Goal: Task Accomplishment & Management: Use online tool/utility

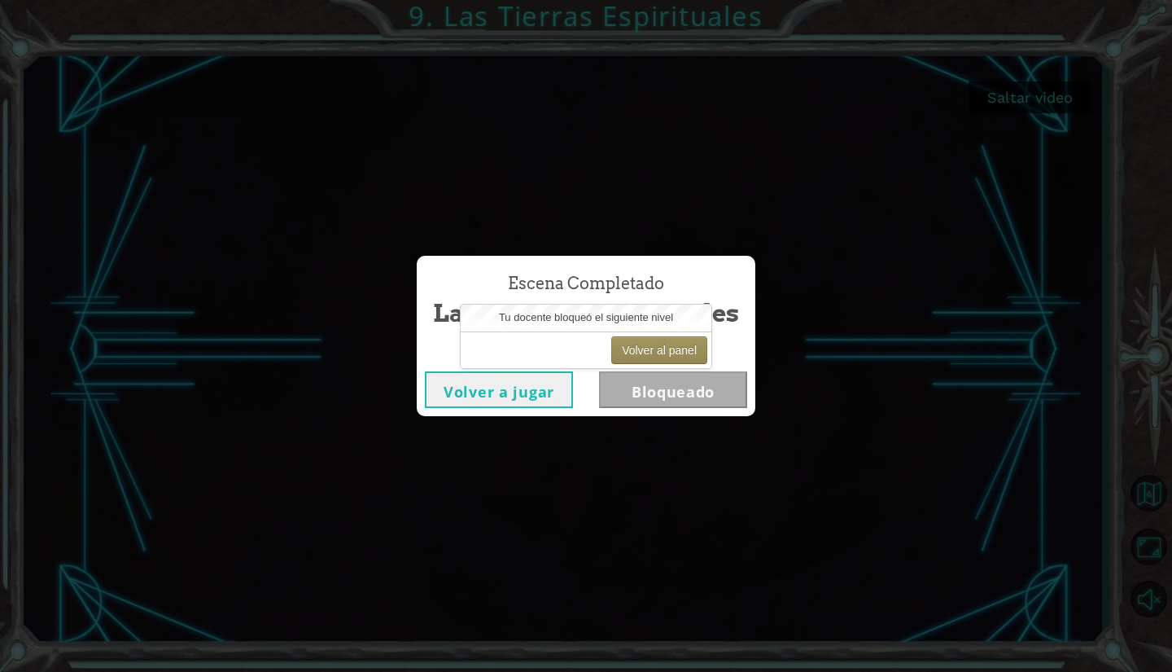
click at [488, 388] on button "Volver a jugar" at bounding box center [499, 389] width 148 height 37
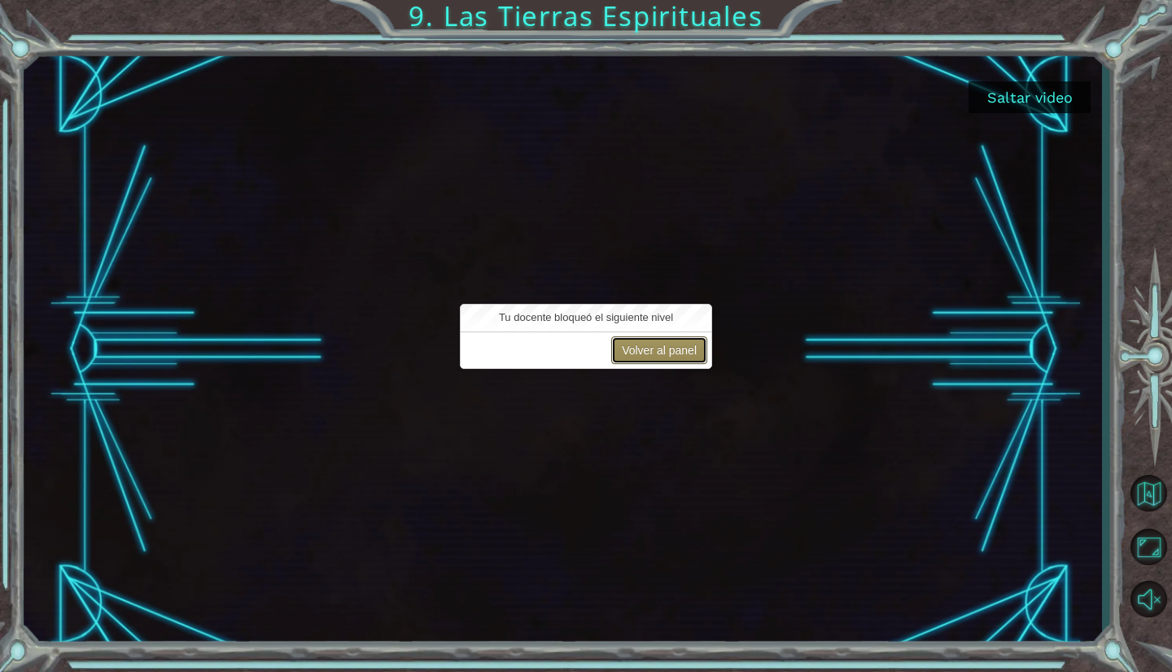
click at [628, 357] on button "Volver al panel" at bounding box center [659, 350] width 96 height 28
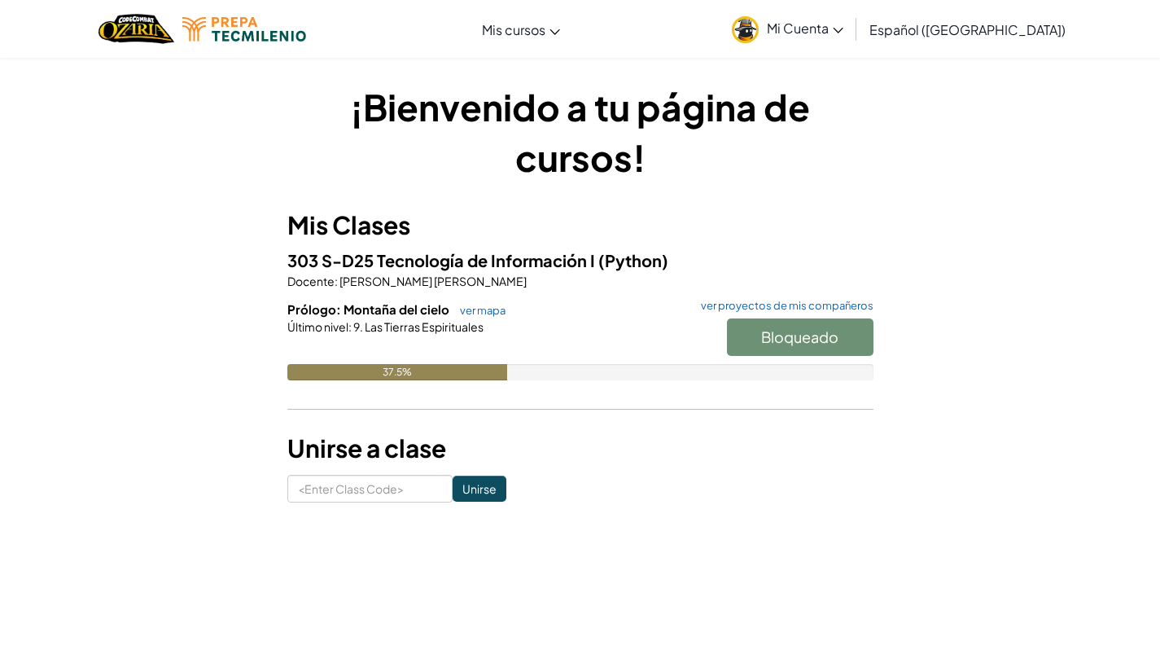
click at [454, 368] on div "37.5%" at bounding box center [397, 372] width 220 height 16
